Goal: Find specific page/section: Find specific page/section

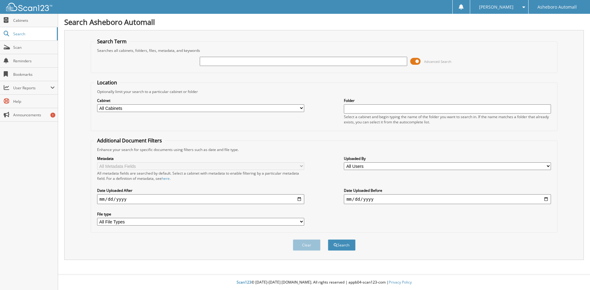
click at [210, 60] on input "text" at bounding box center [303, 61] width 207 height 9
click at [232, 61] on input "text" at bounding box center [303, 61] width 207 height 9
type input "6750"
click at [328, 240] on button "Search" at bounding box center [342, 245] width 28 height 11
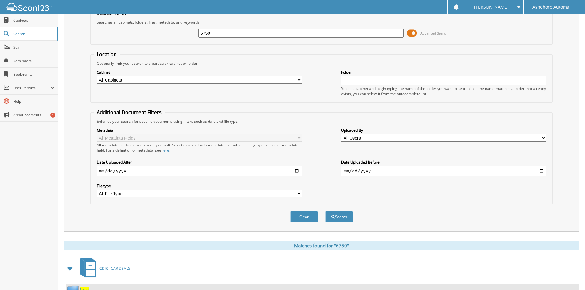
scroll to position [77, 0]
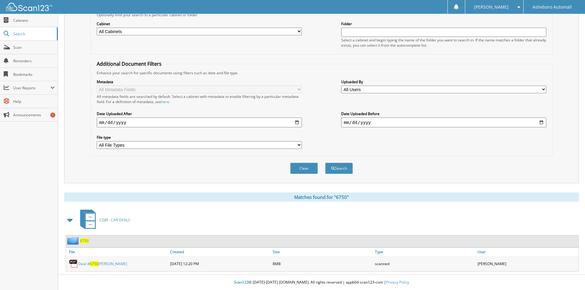
click at [114, 264] on link "Deal # 6750 [PERSON_NAME]" at bounding box center [102, 263] width 49 height 5
